Goal: Information Seeking & Learning: Learn about a topic

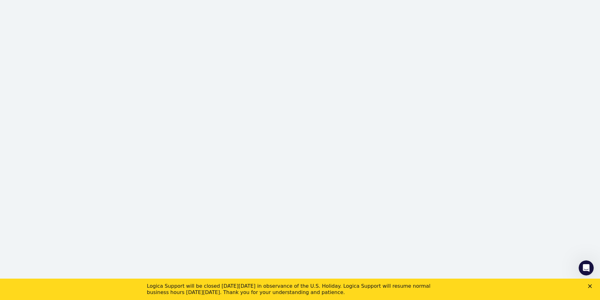
click at [591, 285] on polygon "Close" at bounding box center [590, 286] width 4 height 4
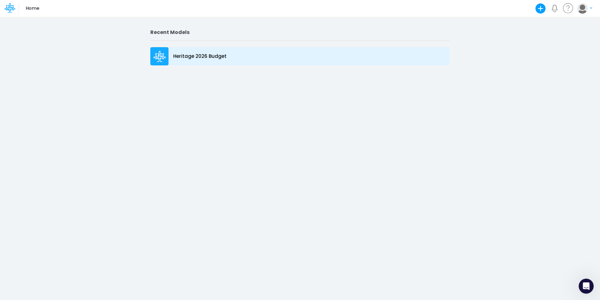
click at [201, 59] on p "Heritage 2026 Budget" at bounding box center [199, 56] width 53 height 7
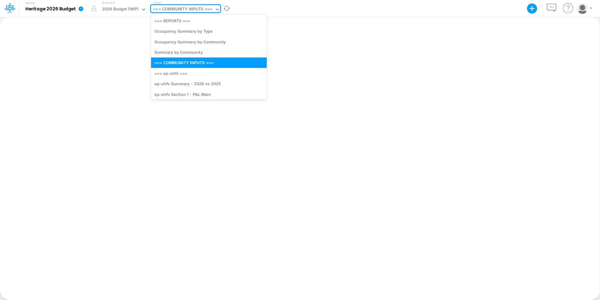
click at [196, 9] on div "=== COMMUNITY INPUTS ===" at bounding box center [182, 9] width 59 height 7
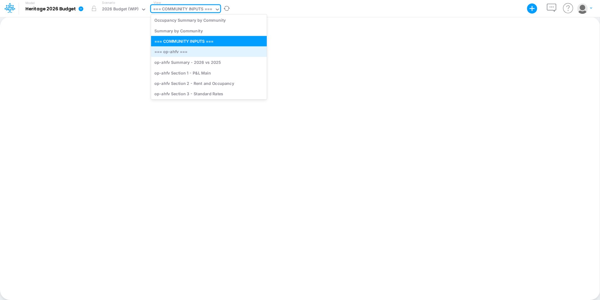
scroll to position [24, 0]
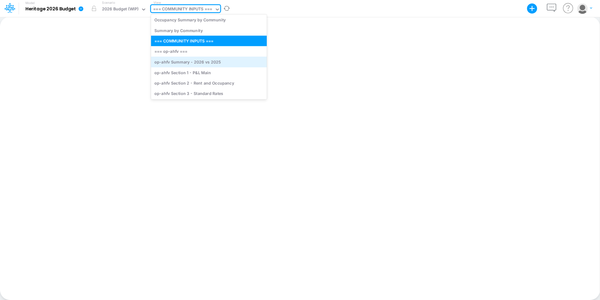
click at [184, 59] on div "op-ahfv Summary - 2026 vs 2025" at bounding box center [209, 62] width 116 height 10
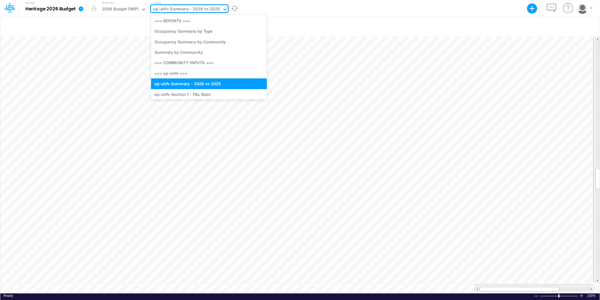
click at [190, 9] on div "op-ahfv Summary - 2026 vs 2025" at bounding box center [186, 9] width 67 height 7
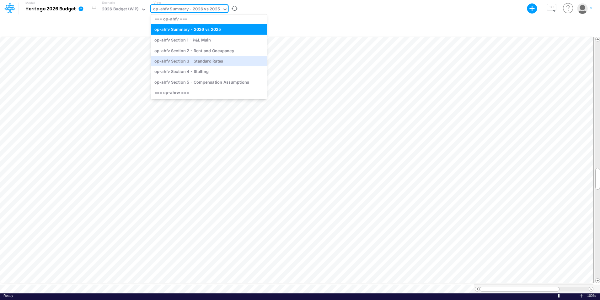
scroll to position [61, 0]
click at [183, 71] on div "op-ahfv Section 4 - Staffing" at bounding box center [209, 71] width 116 height 10
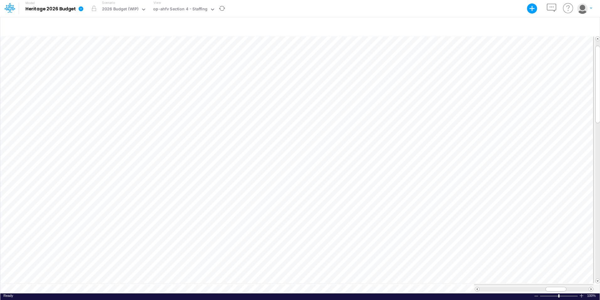
scroll to position [3, 0]
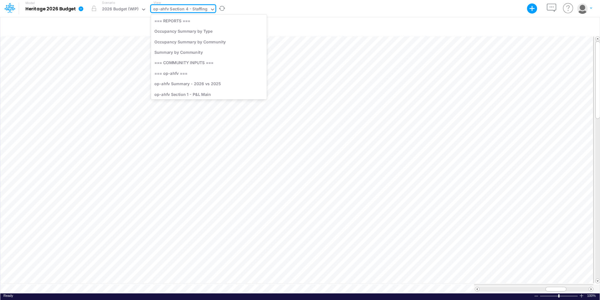
click at [180, 7] on div "op-ahfv Section 4 - Staffing" at bounding box center [180, 9] width 54 height 7
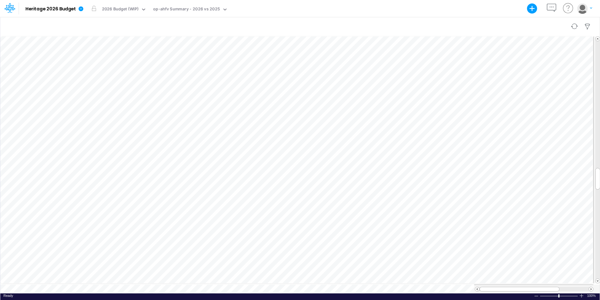
scroll to position [3, 0]
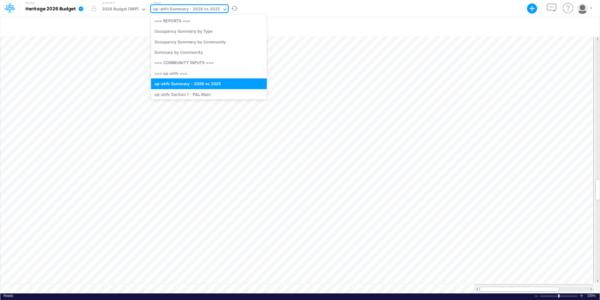
click at [191, 7] on div "op-ahfv Summary - 2026 vs 2025" at bounding box center [186, 9] width 67 height 7
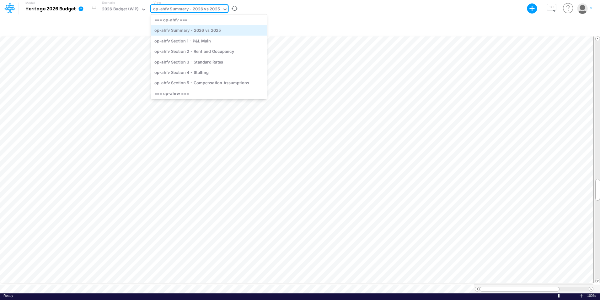
scroll to position [58, 0]
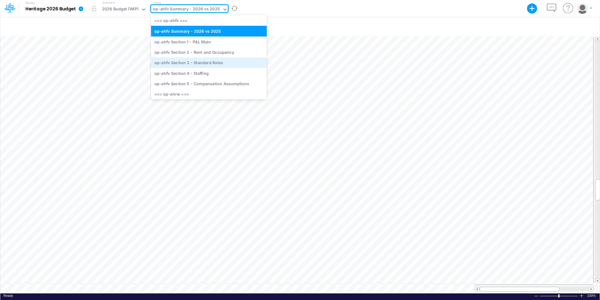
click at [184, 64] on div "op-ahfv Section 3 - Standard Rates" at bounding box center [209, 62] width 116 height 10
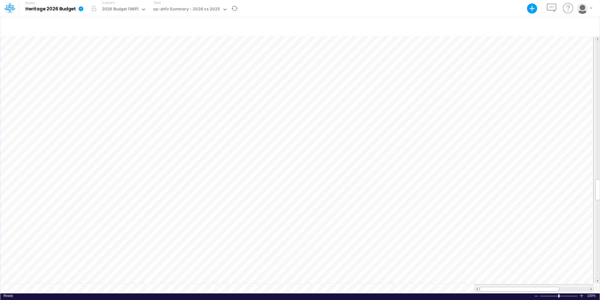
scroll to position [3, 0]
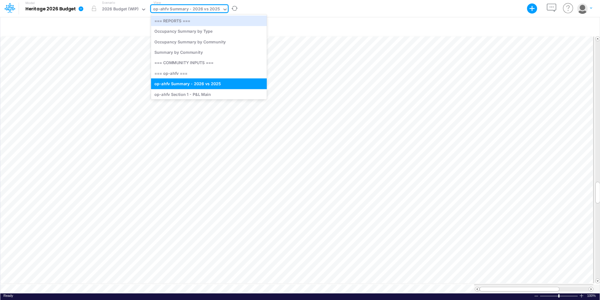
click at [177, 10] on div "op-ahfv Summary - 2026 vs 2025" at bounding box center [186, 9] width 67 height 7
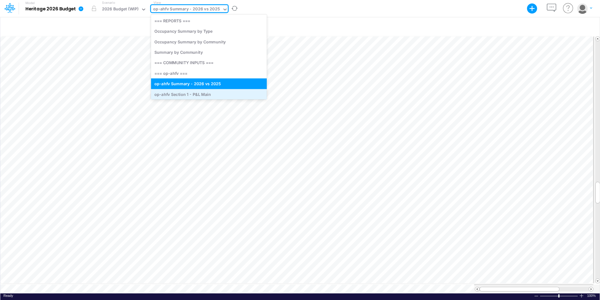
click at [175, 95] on div "op-ahfv Section 1 - P&L Main" at bounding box center [209, 94] width 116 height 10
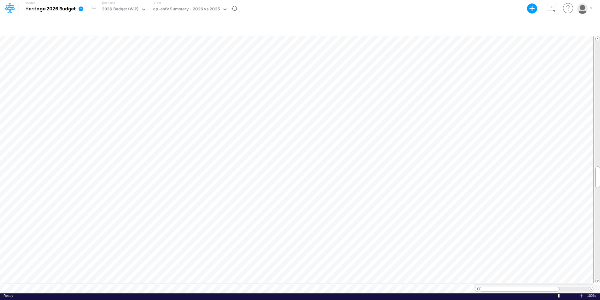
scroll to position [3, 0]
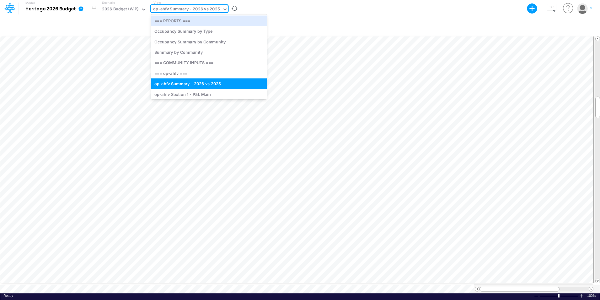
click at [190, 13] on div "op-ahfv Summary - 2026 vs 2025" at bounding box center [186, 9] width 67 height 7
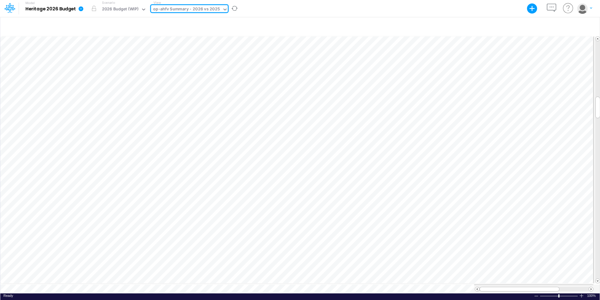
click at [190, 12] on div "op-ahfv Summary - 2026 vs 2025" at bounding box center [186, 9] width 67 height 7
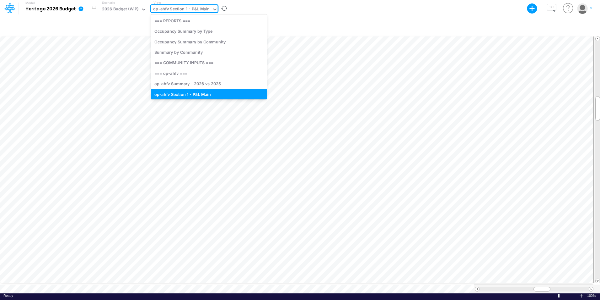
click at [180, 11] on div "op-ahfv Section 1 - P&L Main" at bounding box center [181, 9] width 57 height 7
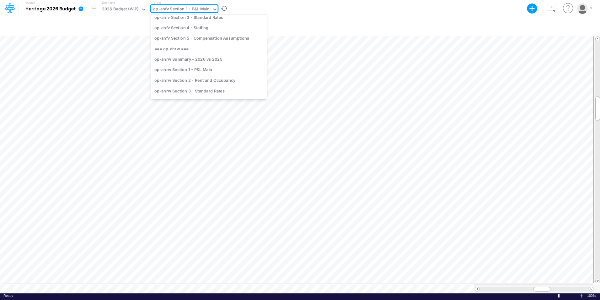
scroll to position [109, 0]
click at [182, 60] on div "op-ahrw Summary - 2026 vs 2025" at bounding box center [209, 58] width 116 height 10
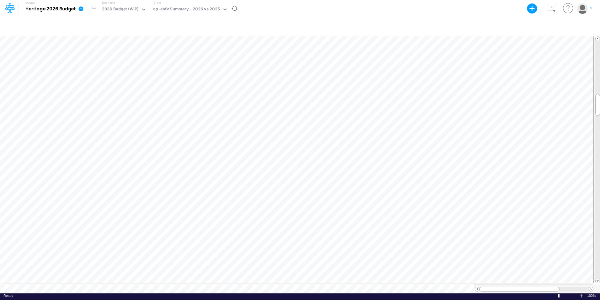
scroll to position [3, 0]
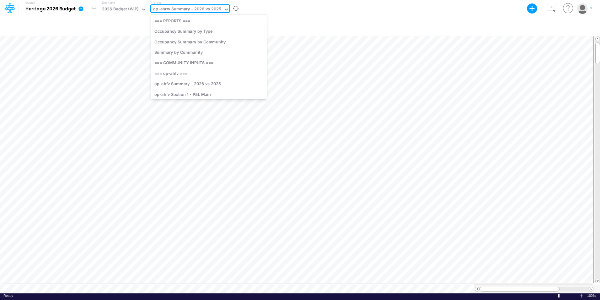
scroll to position [74, 0]
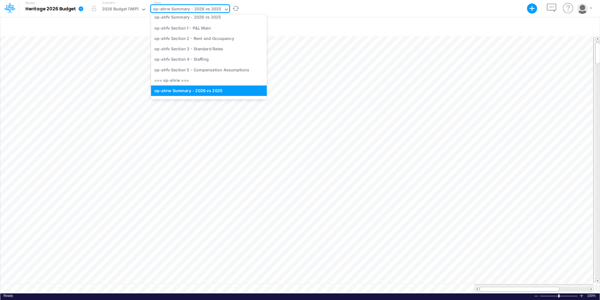
click at [179, 13] on div "op-ahrw Summary - 2026 vs 2025" at bounding box center [187, 9] width 68 height 7
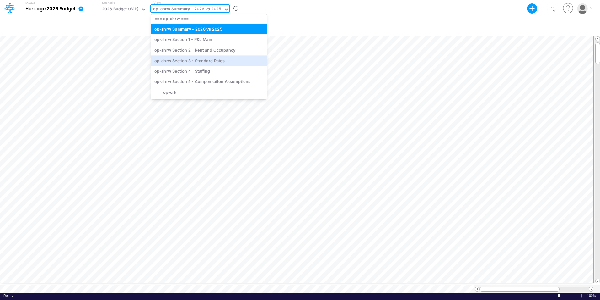
scroll to position [143, 0]
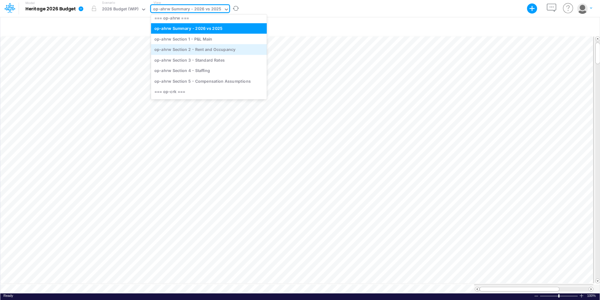
click at [184, 50] on div "op-ahrw Section 2 - Rent and Occupancy" at bounding box center [209, 49] width 116 height 10
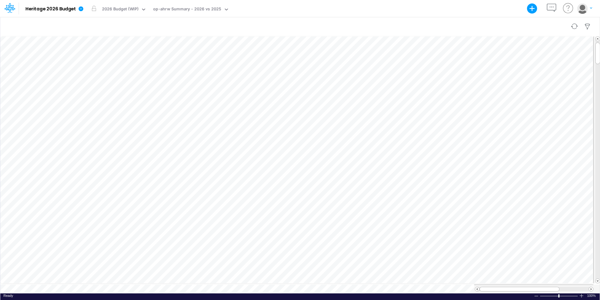
scroll to position [3, 0]
